Goal: Navigation & Orientation: Find specific page/section

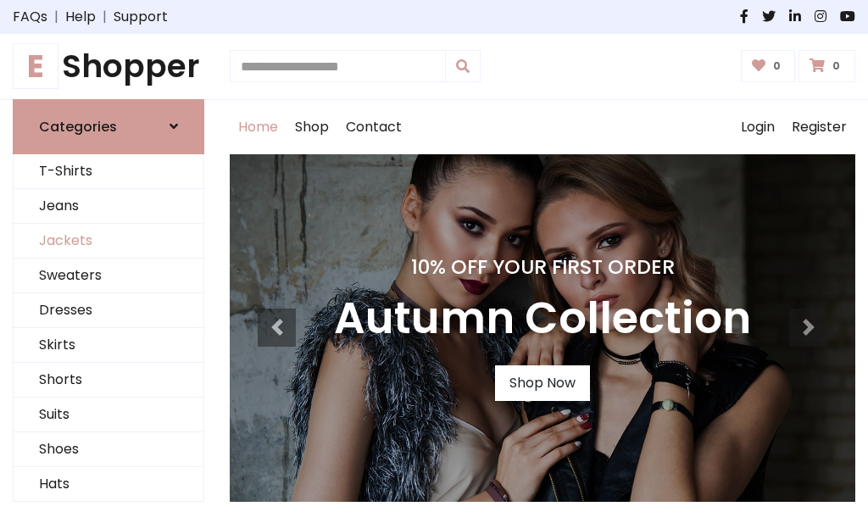
click at [108, 241] on link "Jackets" at bounding box center [109, 241] width 190 height 35
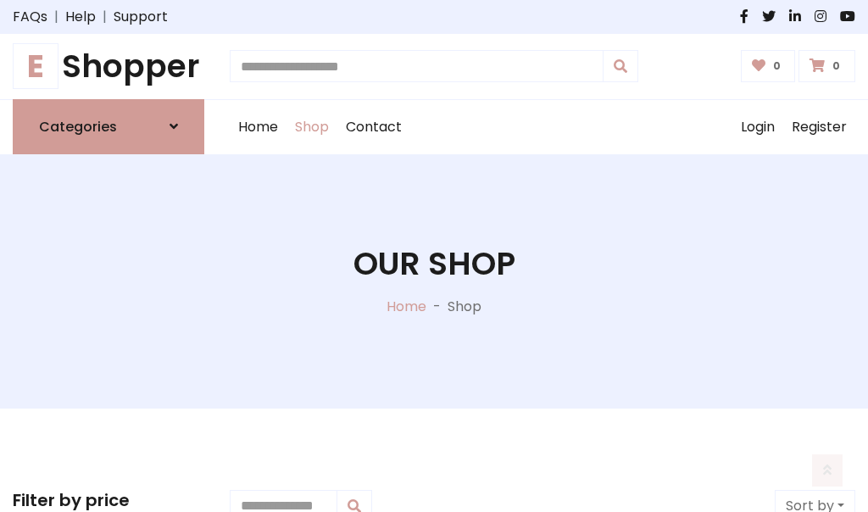
scroll to position [766, 0]
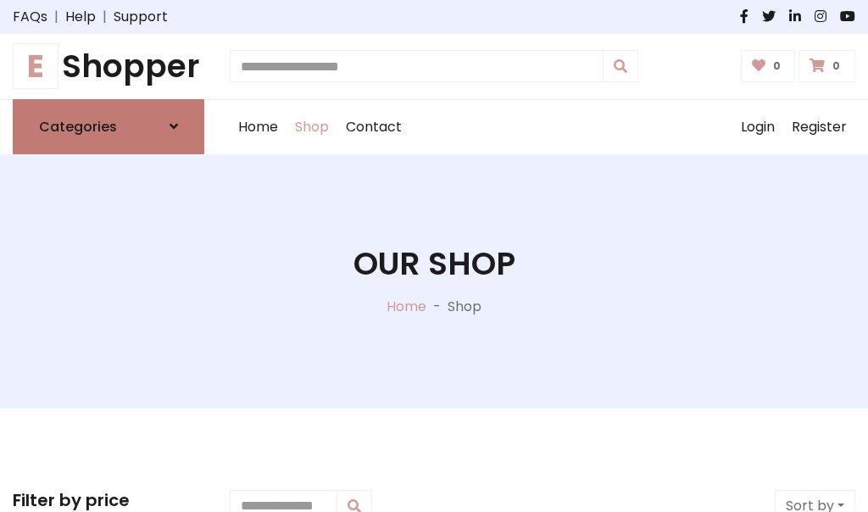
click at [108, 126] on h6 "Categories" at bounding box center [78, 127] width 78 height 16
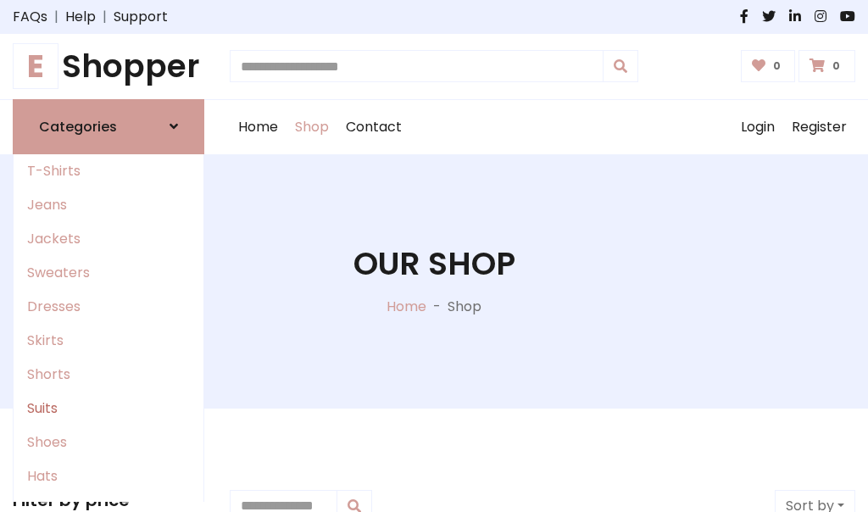
click at [108, 408] on link "Suits" at bounding box center [109, 409] width 190 height 34
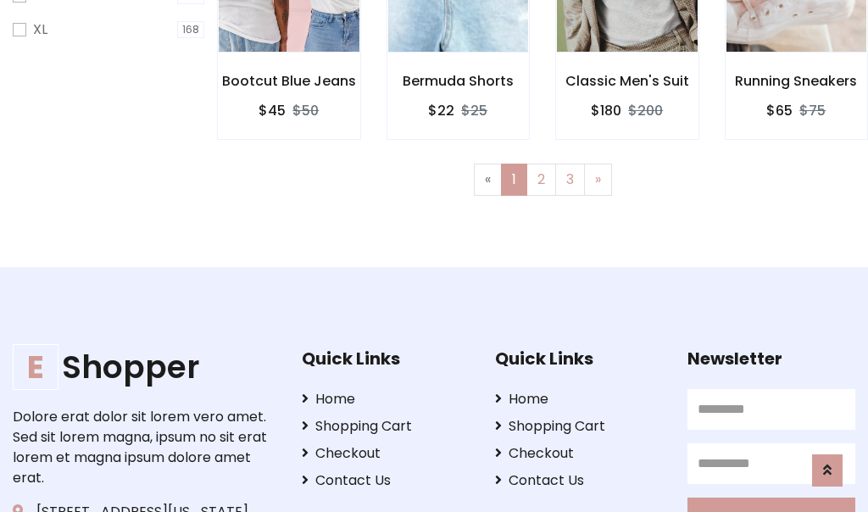
scroll to position [1140, 0]
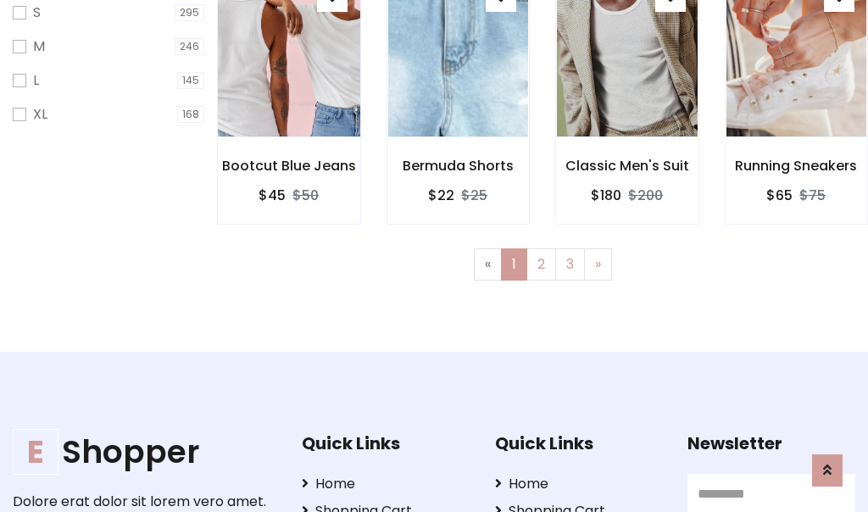
click at [288, 68] on img at bounding box center [288, 52] width 169 height 407
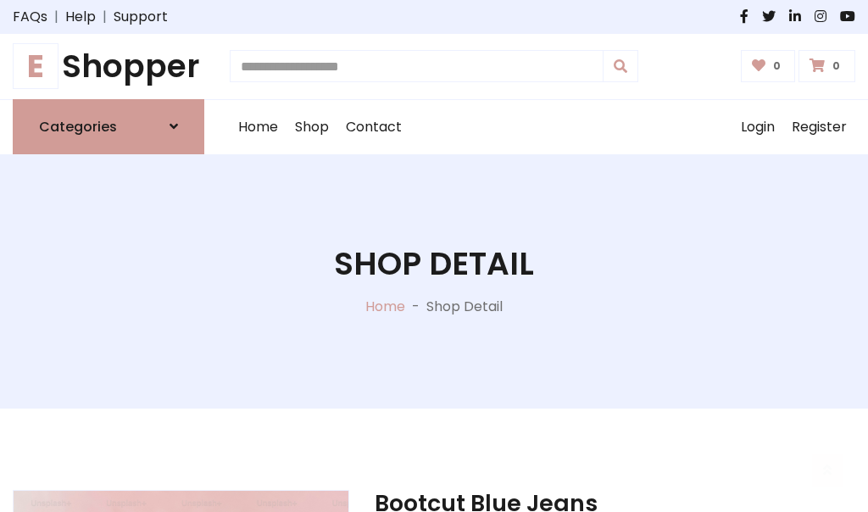
scroll to position [1584, 0]
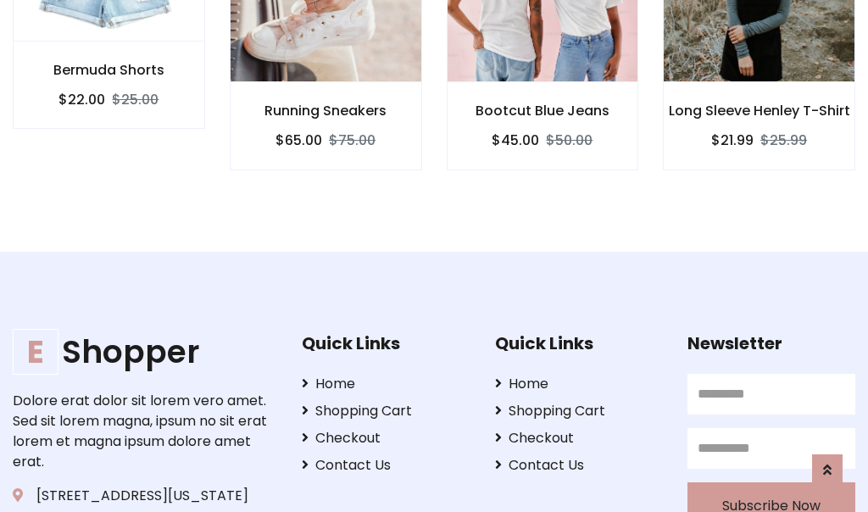
scroll to position [1582, 0]
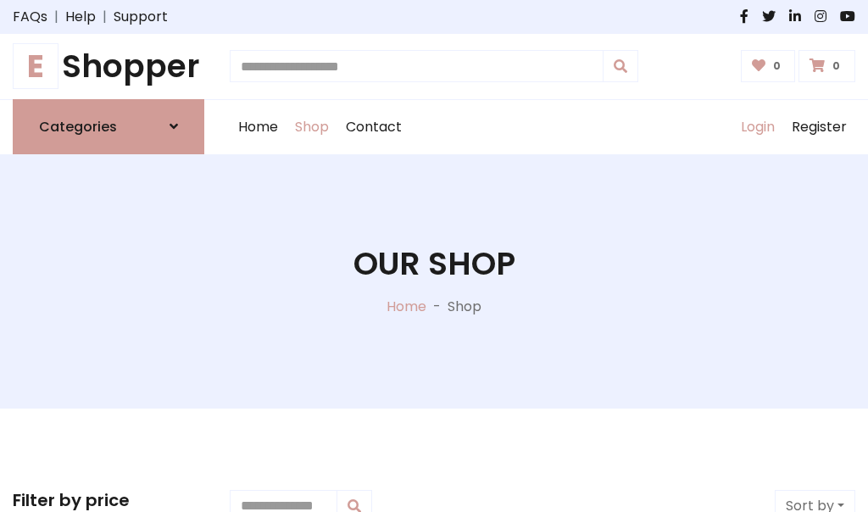
click at [757, 126] on link "Login" at bounding box center [757, 127] width 51 height 54
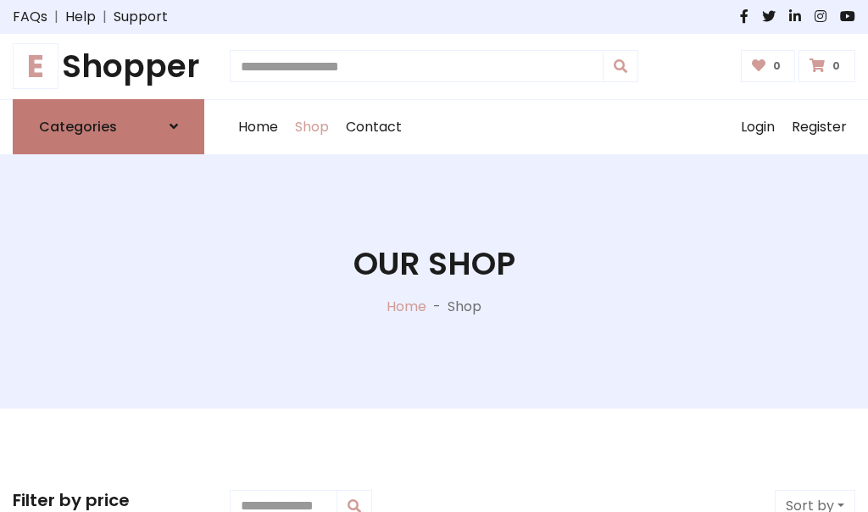
click at [174, 126] on icon at bounding box center [173, 126] width 8 height 14
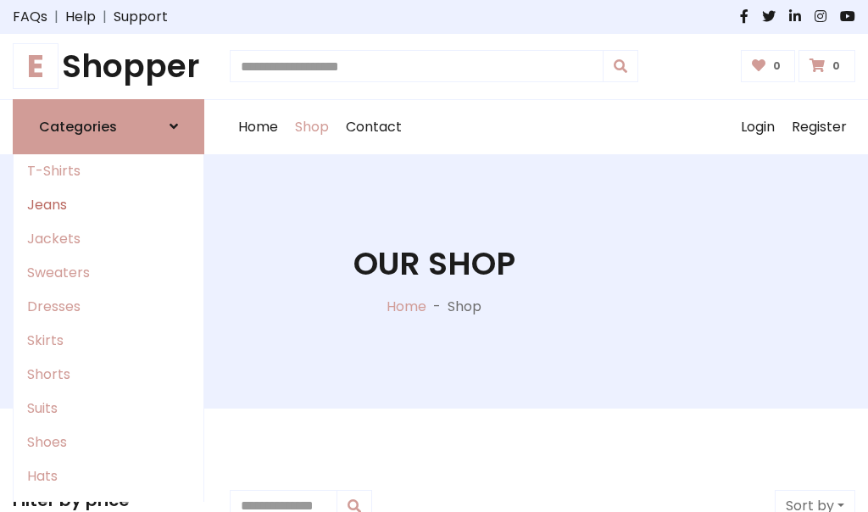
click at [108, 204] on link "Jeans" at bounding box center [109, 205] width 190 height 34
